Goal: Navigation & Orientation: Understand site structure

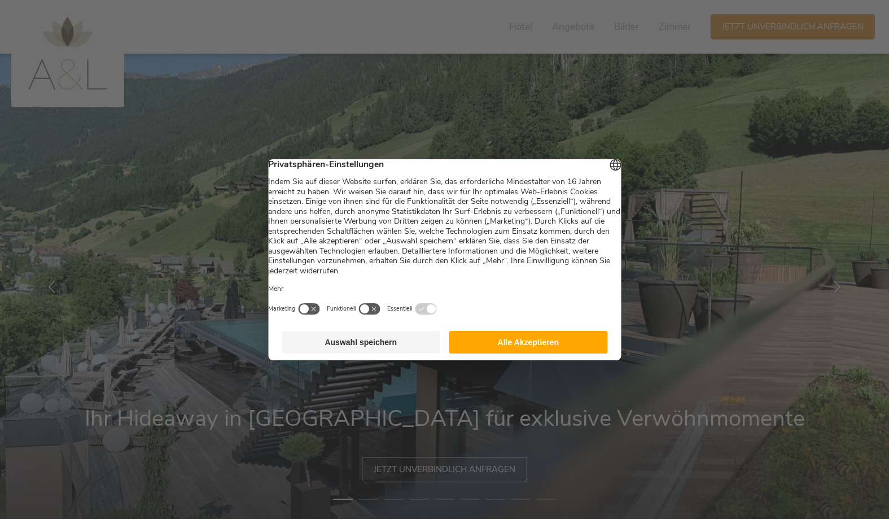
click at [527, 346] on button "Alle Akzeptieren" at bounding box center [528, 342] width 159 height 23
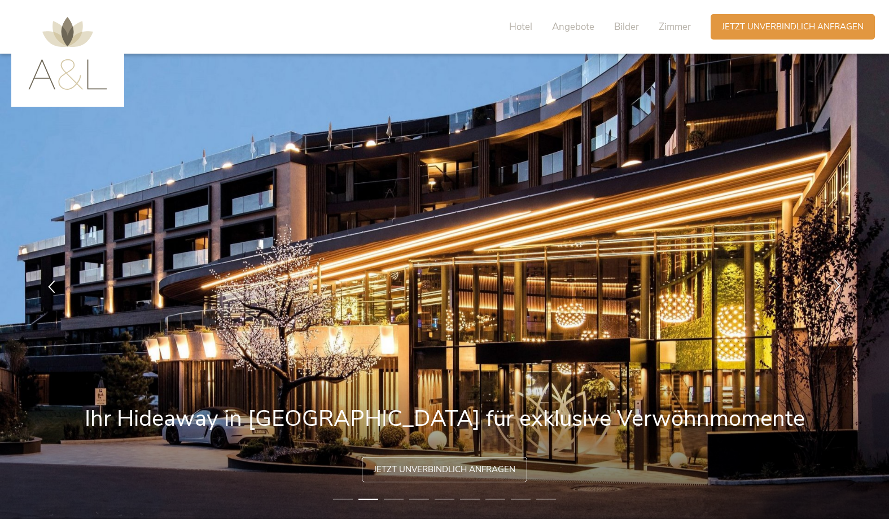
click at [840, 284] on icon at bounding box center [837, 285] width 13 height 13
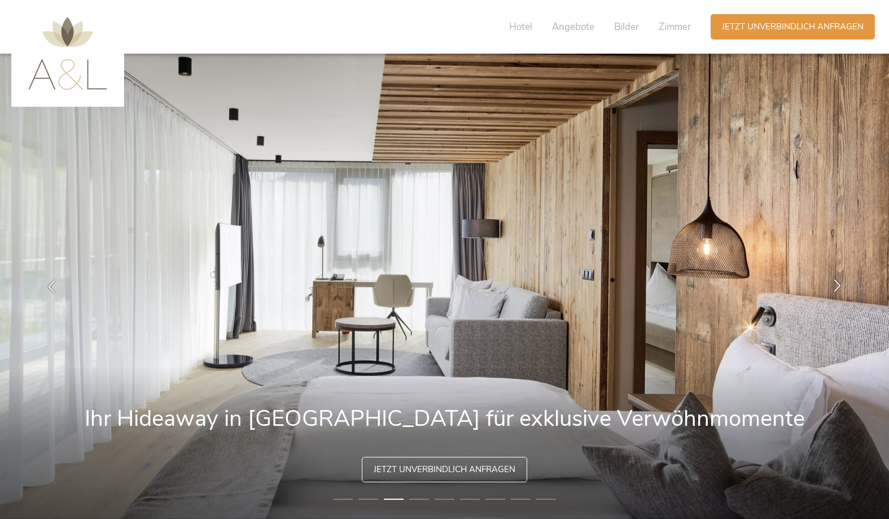
click at [839, 284] on icon at bounding box center [837, 285] width 13 height 13
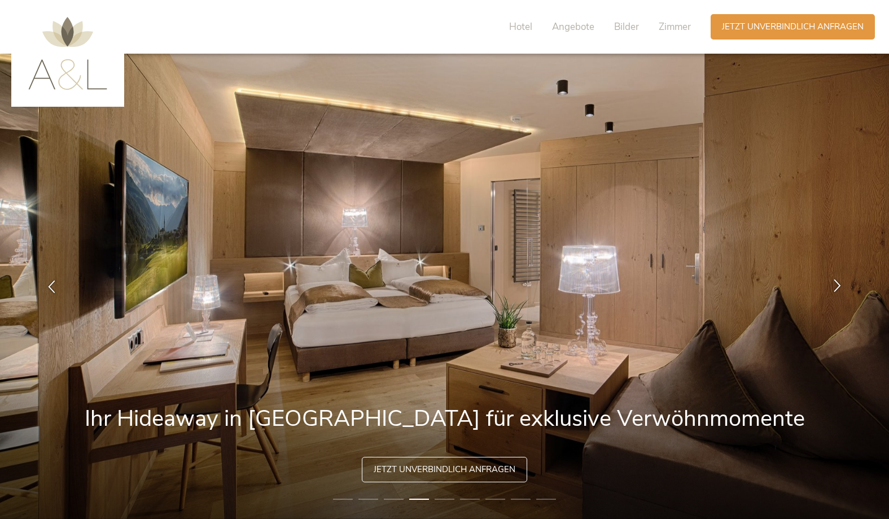
click at [839, 284] on icon at bounding box center [837, 285] width 13 height 13
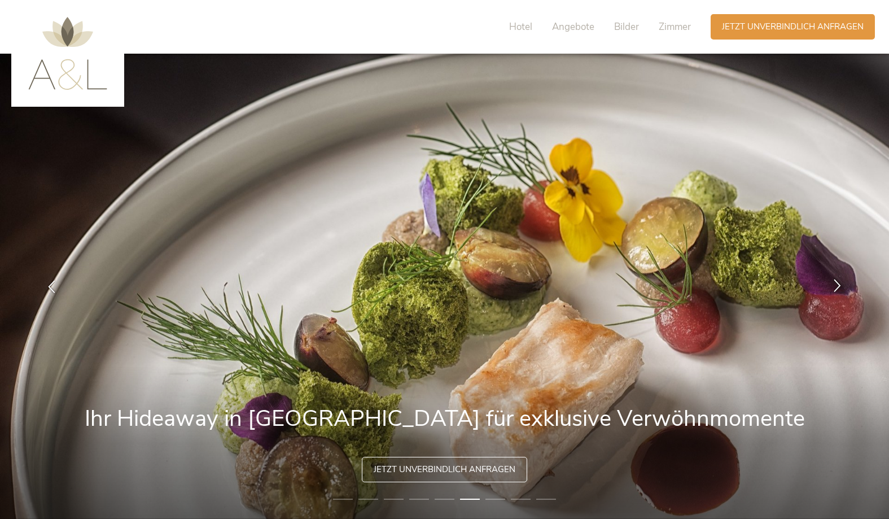
click at [839, 283] on icon at bounding box center [837, 285] width 13 height 13
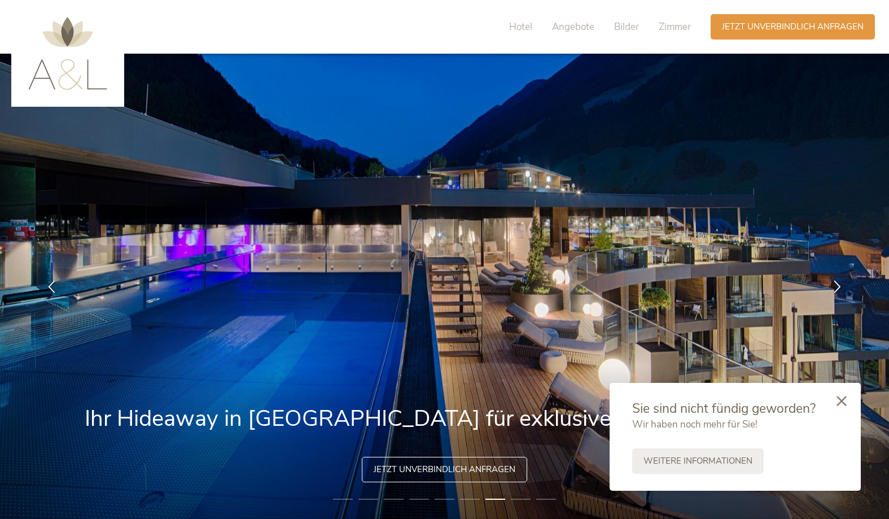
click at [837, 398] on icon at bounding box center [841, 401] width 10 height 10
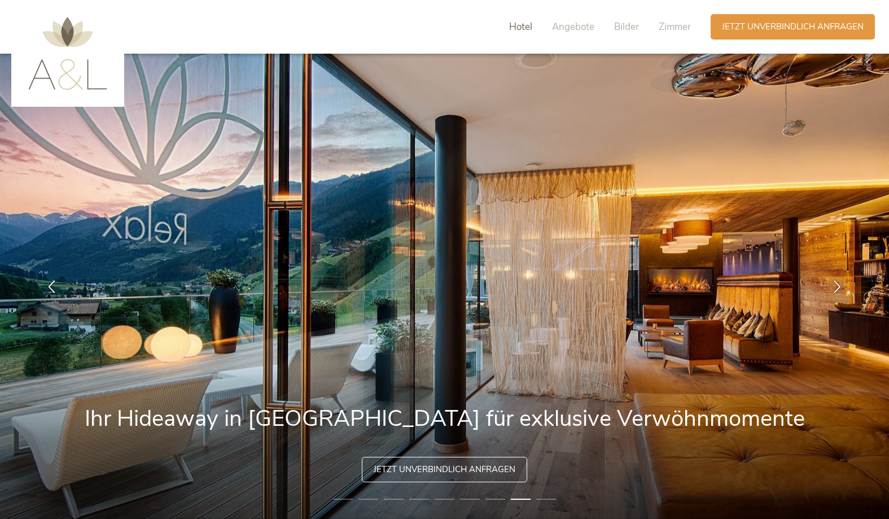
click at [516, 27] on span "Hotel" at bounding box center [520, 26] width 23 height 13
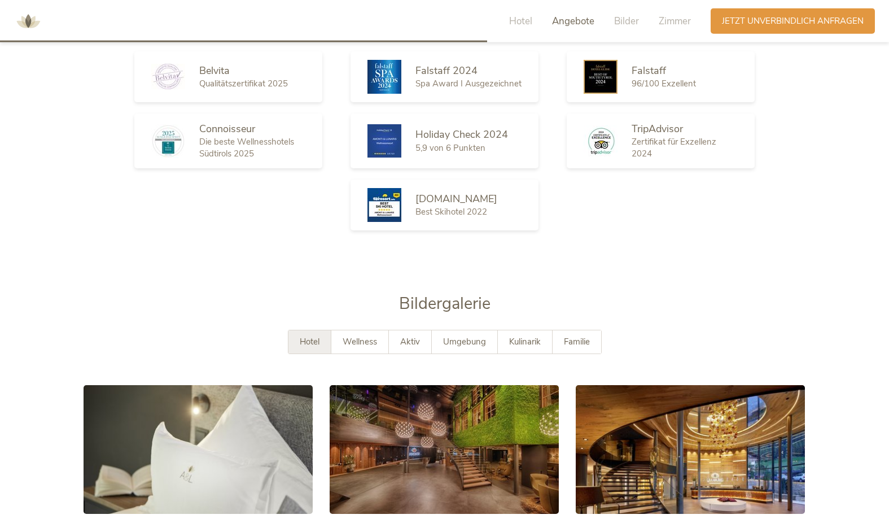
scroll to position [1919, 0]
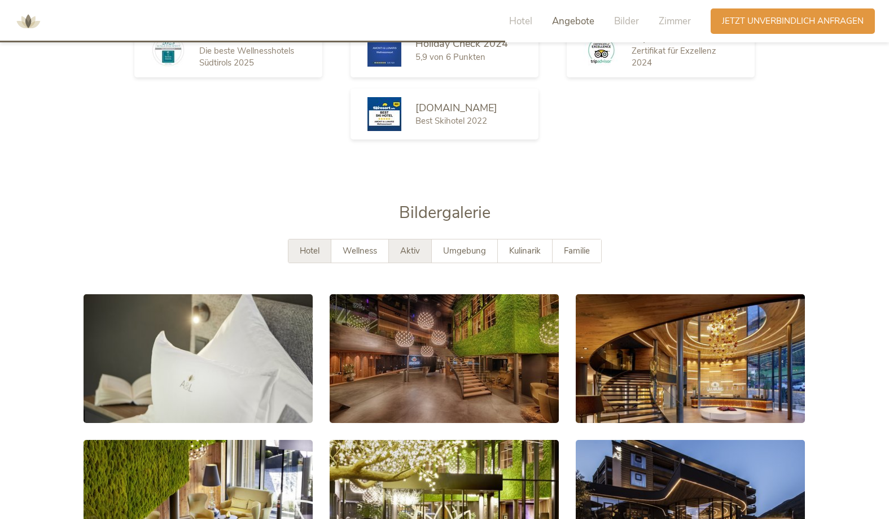
click at [410, 245] on span "Aktiv" at bounding box center [410, 250] width 20 height 11
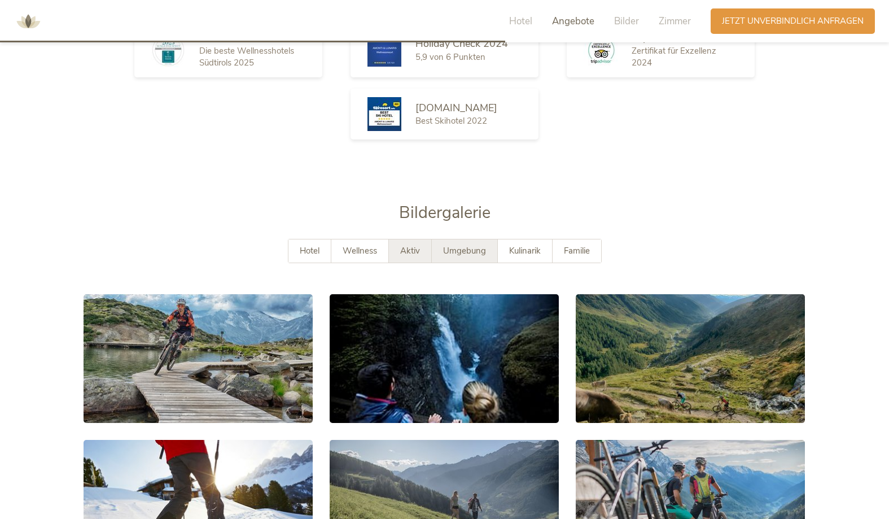
click at [461, 245] on span "Umgebung" at bounding box center [464, 250] width 43 height 11
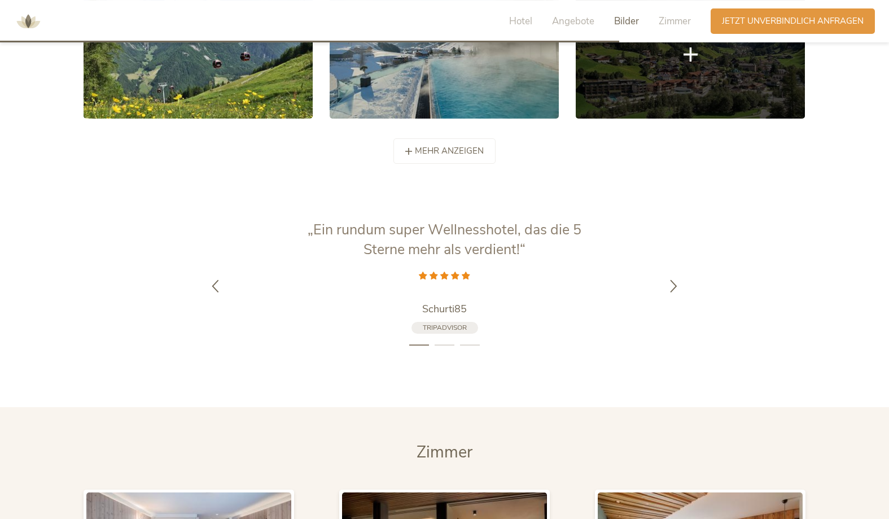
scroll to position [2379, 0]
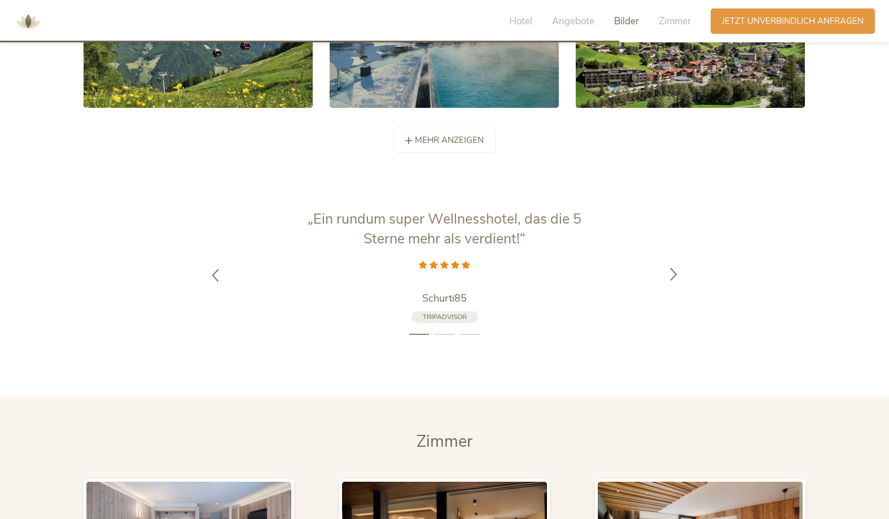
click at [676, 267] on icon at bounding box center [673, 273] width 13 height 13
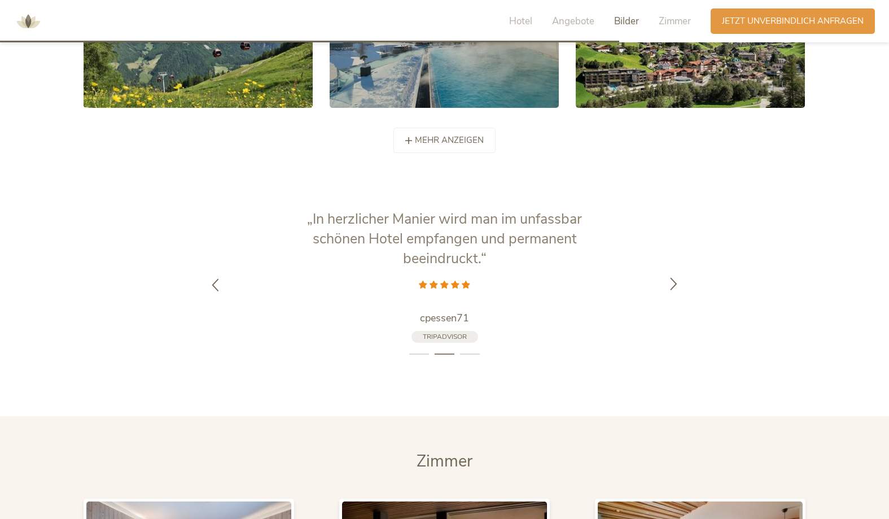
click at [676, 267] on div at bounding box center [674, 285] width 36 height 36
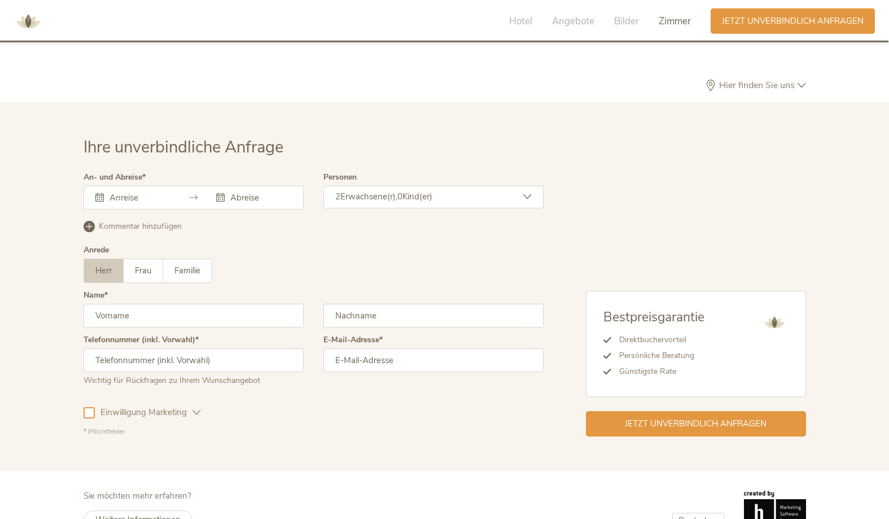
scroll to position [3415, 0]
